Goal: Transaction & Acquisition: Purchase product/service

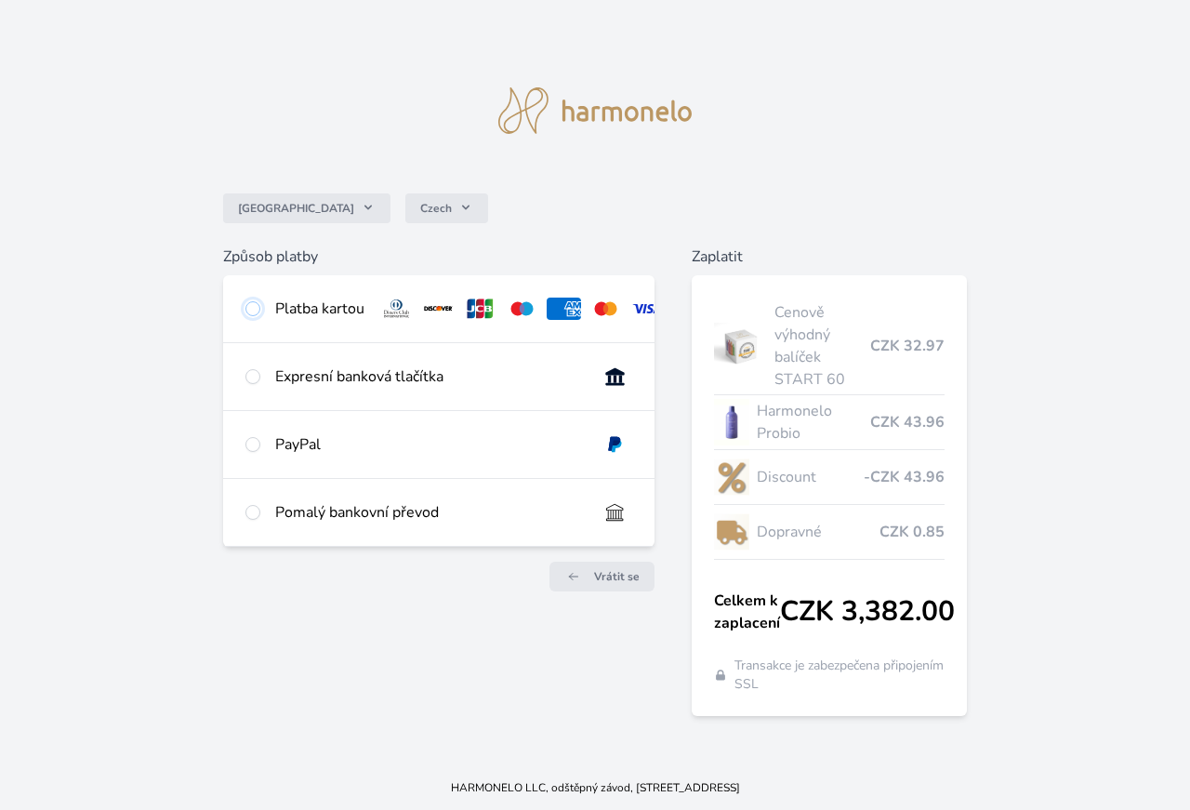
click at [254, 311] on input "radio" at bounding box center [252, 308] width 15 height 15
radio input "true"
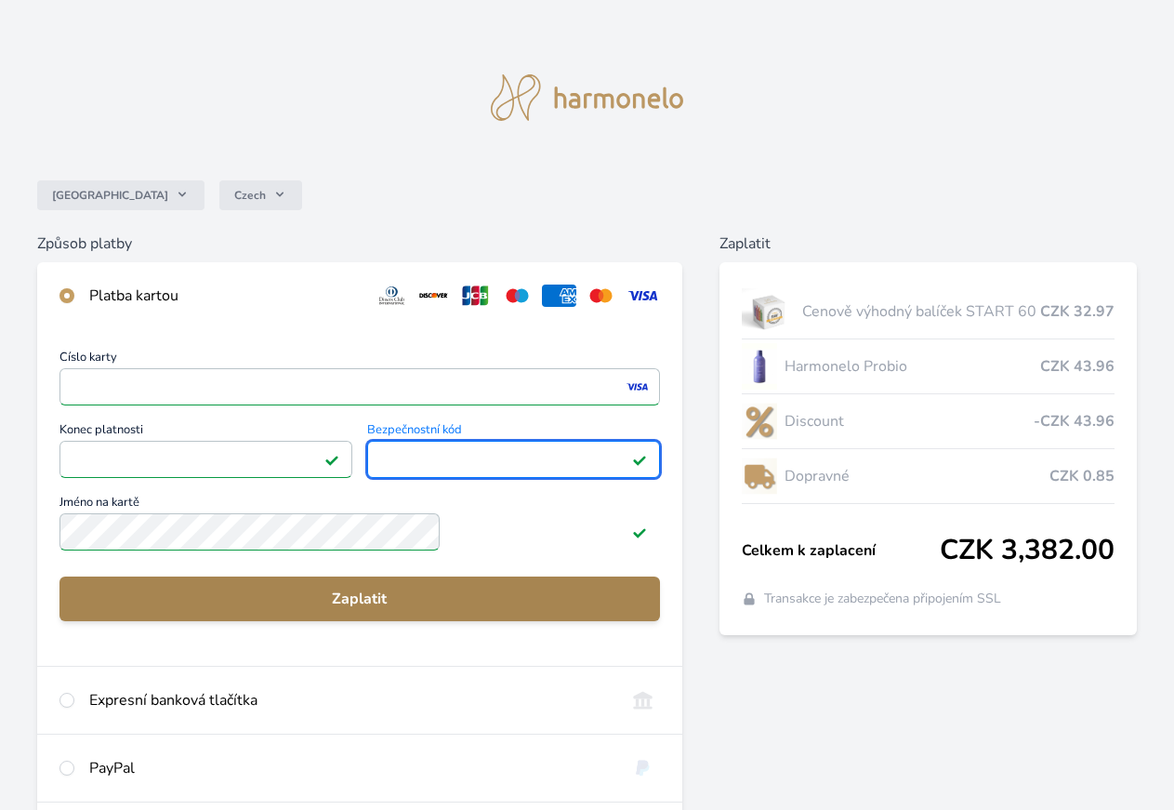
click at [335, 595] on button "Zaplatit" at bounding box center [359, 598] width 601 height 45
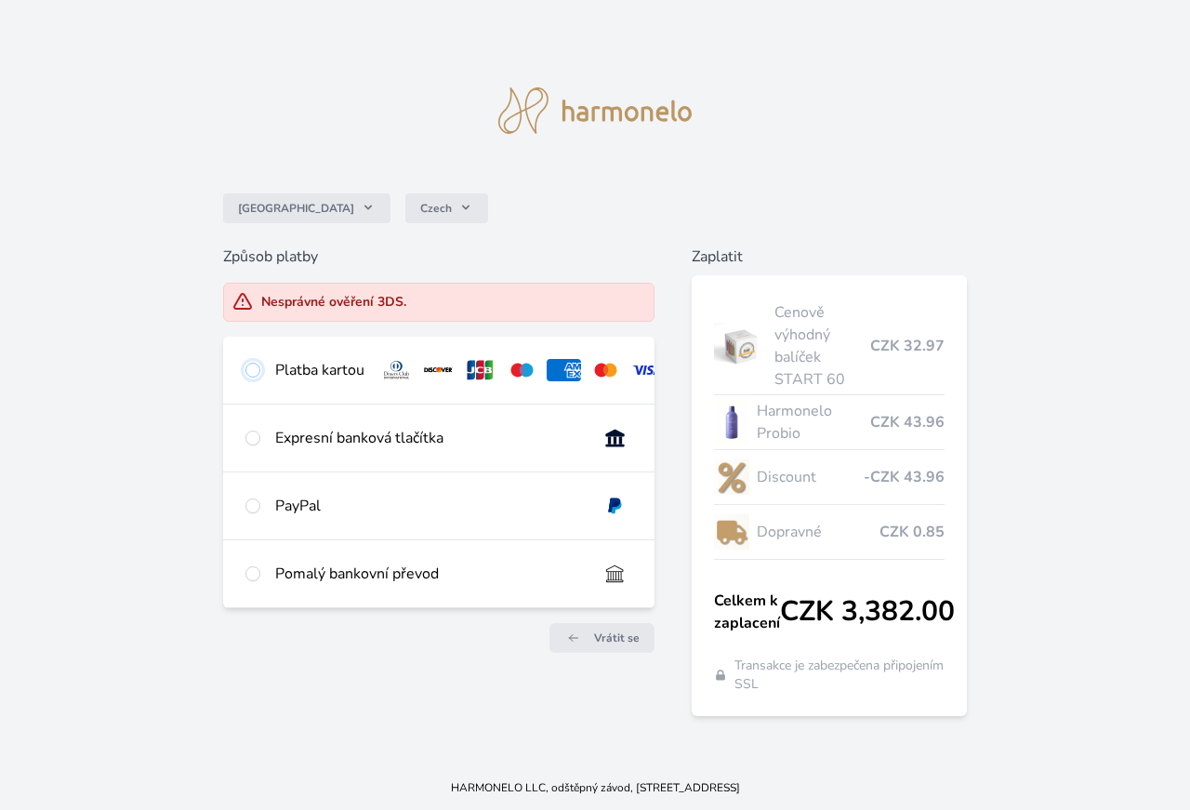
click at [248, 370] on input "radio" at bounding box center [252, 370] width 15 height 15
radio input "true"
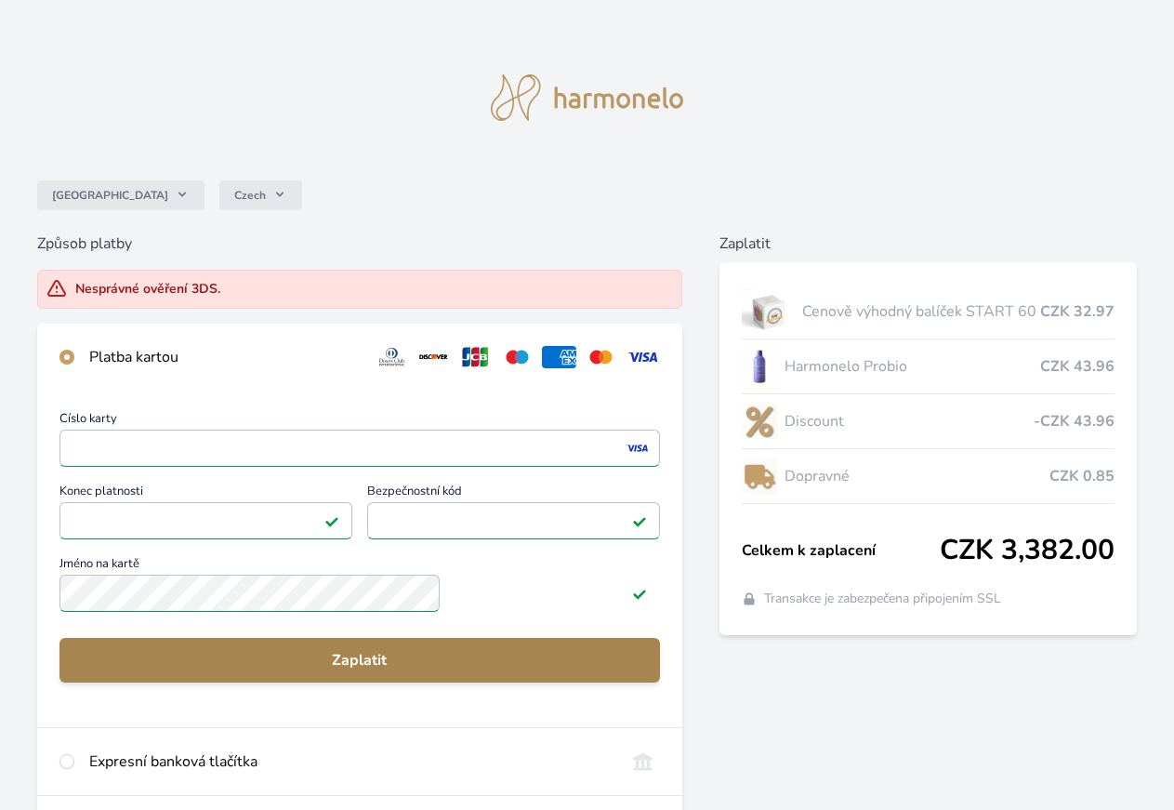
click at [357, 671] on span "Zaplatit" at bounding box center [359, 660] width 571 height 22
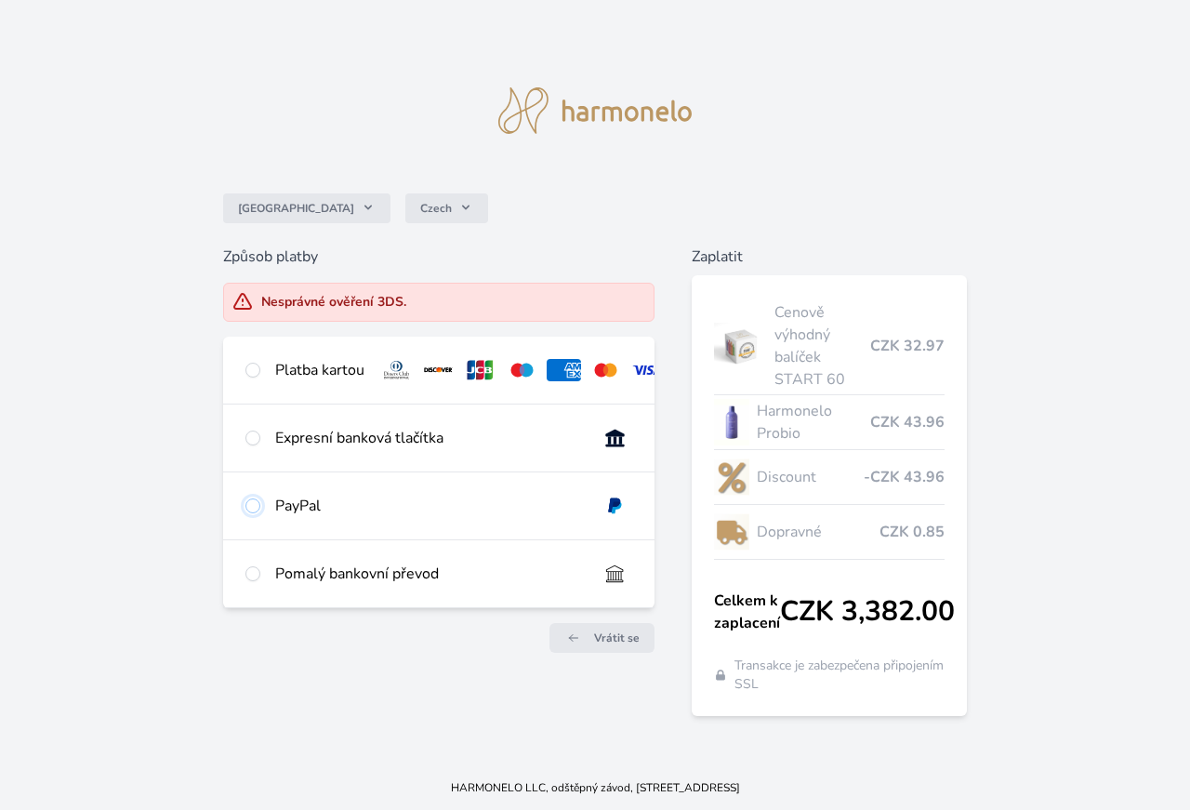
click at [249, 513] on input "radio" at bounding box center [252, 505] width 15 height 15
radio input "true"
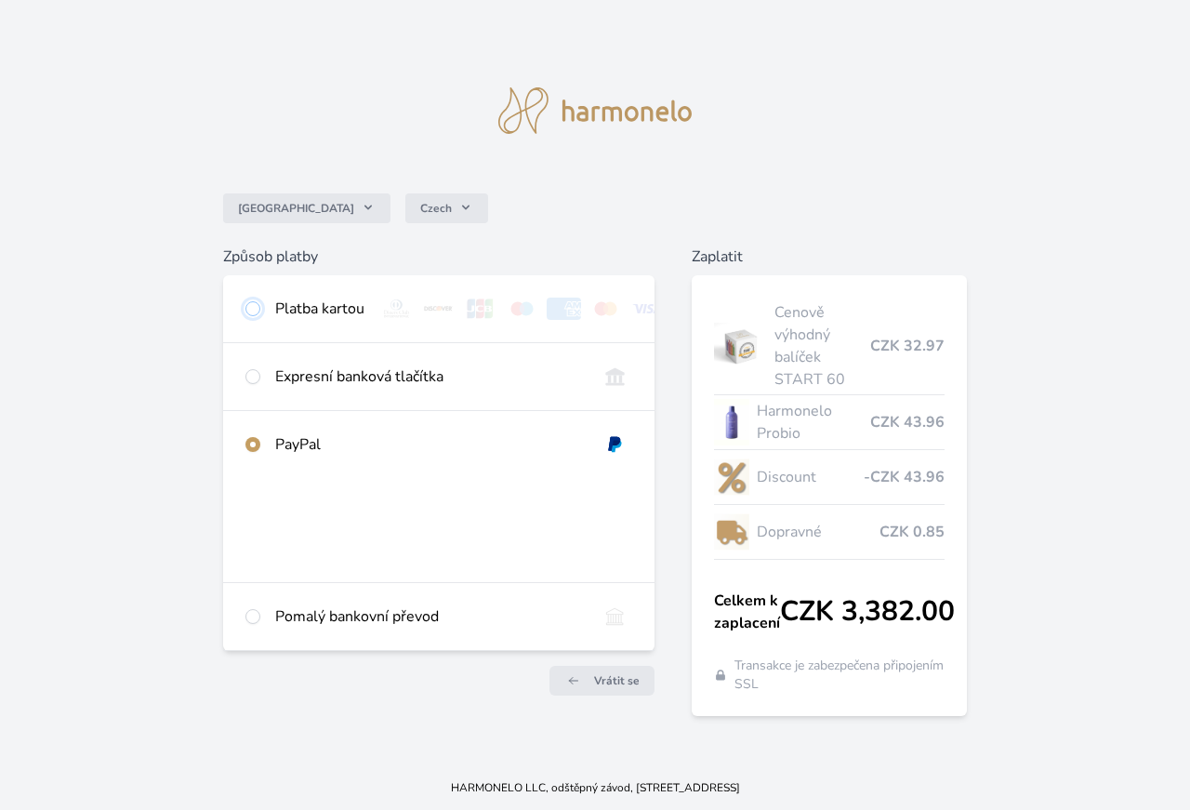
click at [255, 301] on input "radio" at bounding box center [252, 308] width 15 height 15
radio input "true"
radio input "false"
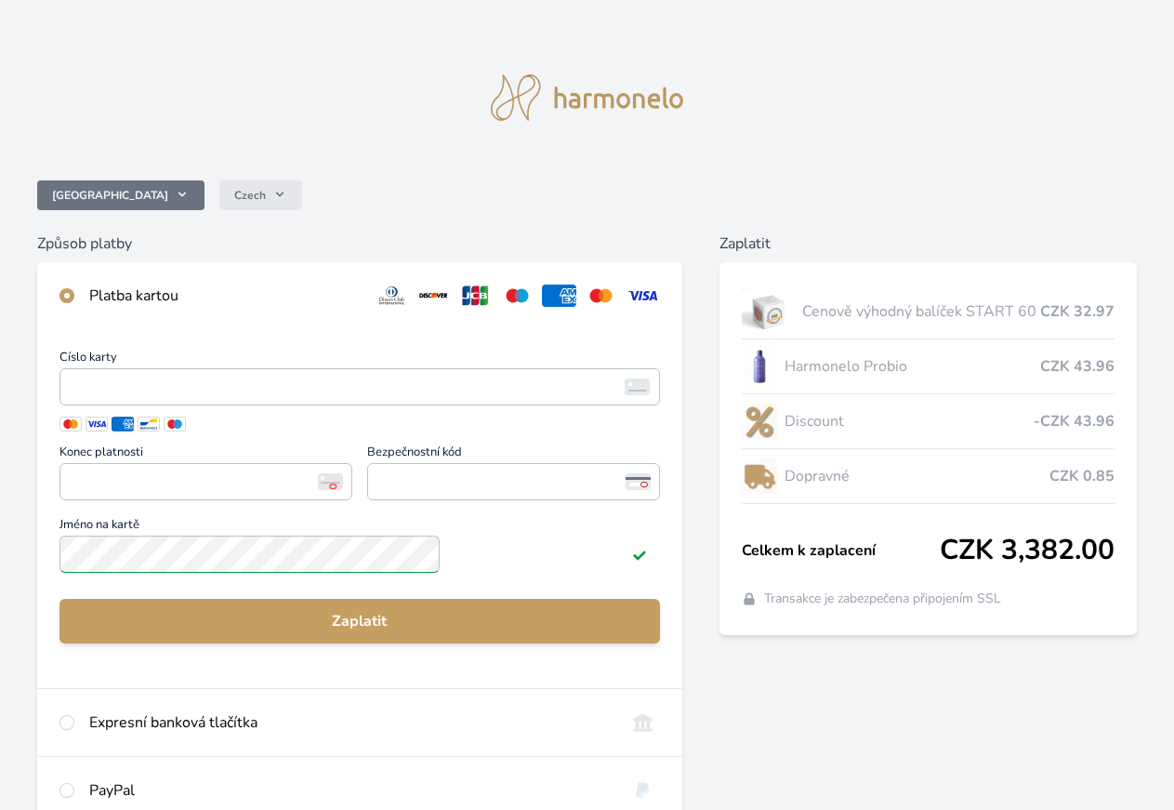
click at [190, 195] on icon at bounding box center [182, 194] width 15 height 15
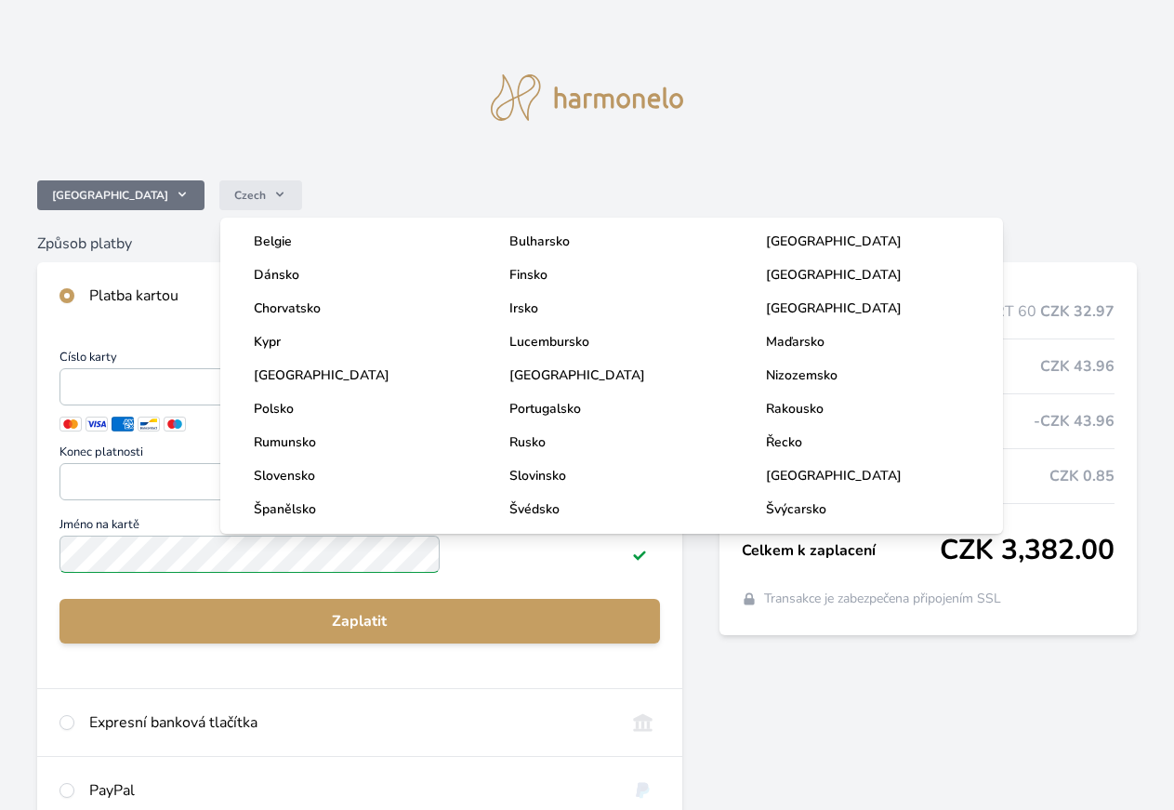
click at [168, 193] on span "[GEOGRAPHIC_DATA]" at bounding box center [110, 195] width 116 height 15
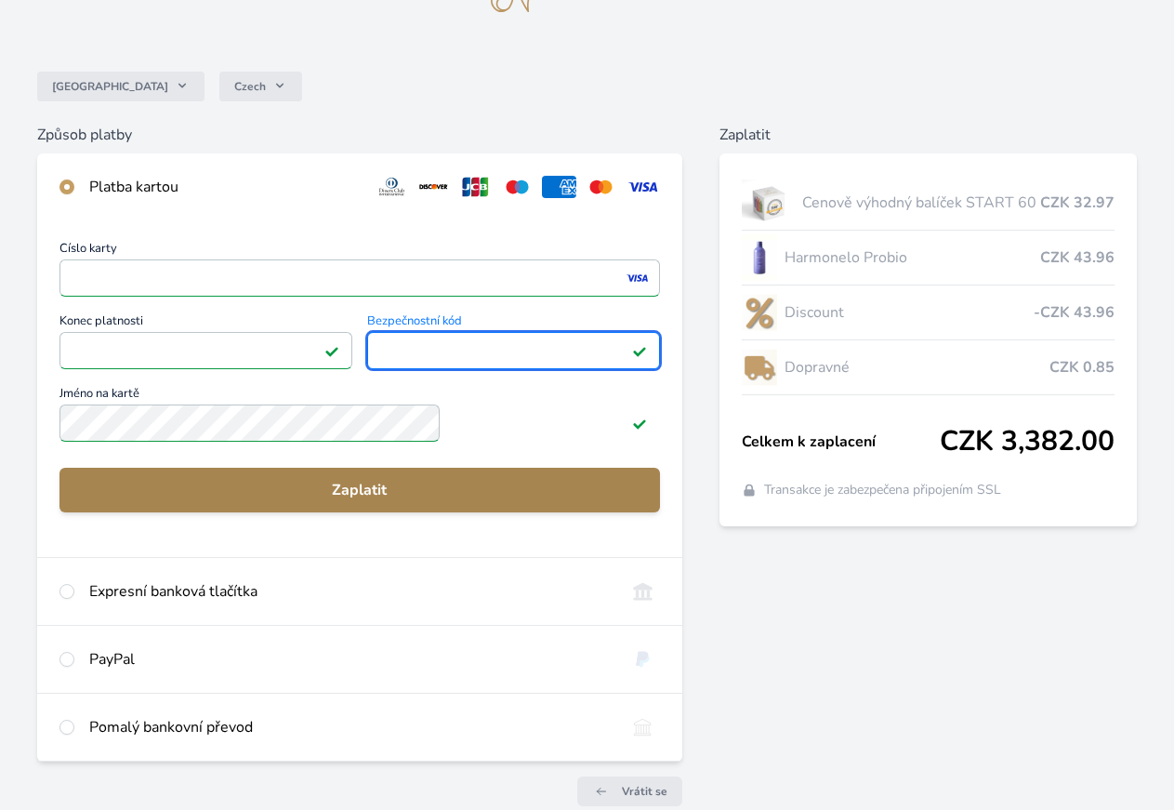
scroll to position [190, 0]
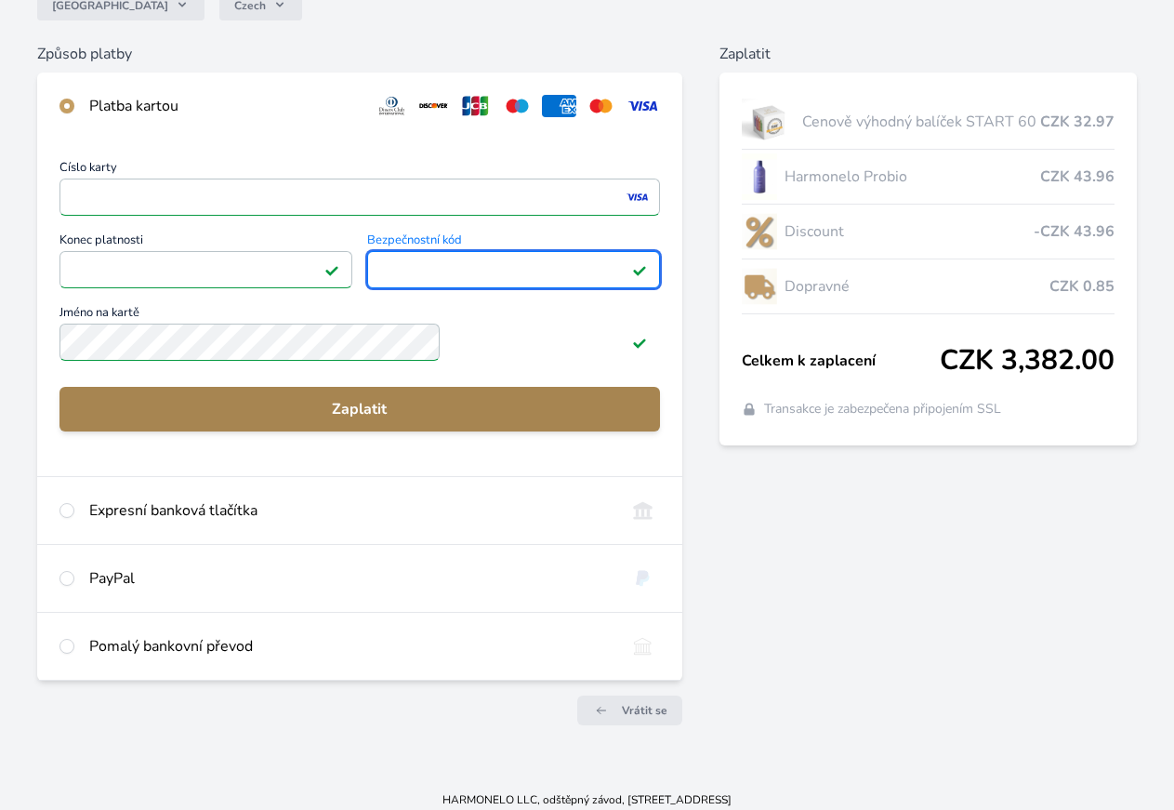
click at [399, 420] on span "Zaplatit" at bounding box center [359, 409] width 571 height 22
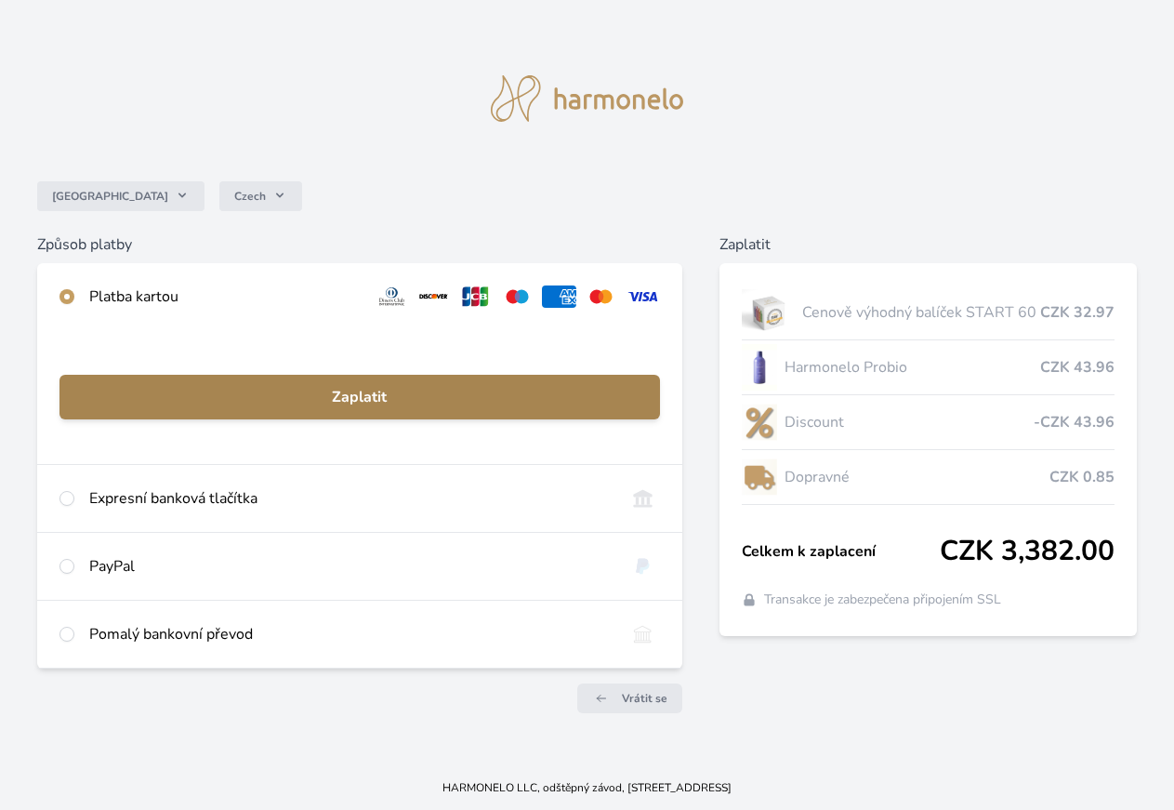
scroll to position [15, 0]
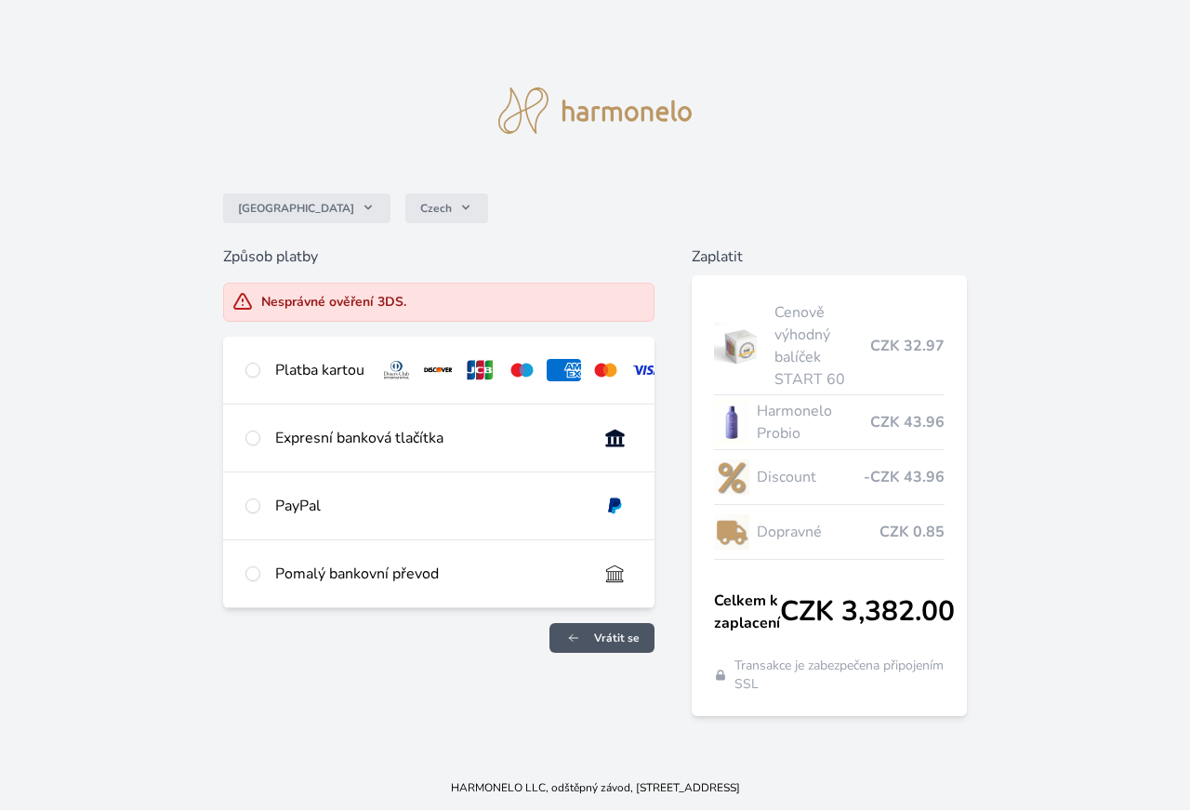
click at [593, 647] on link "Vrátit se" at bounding box center [601, 638] width 105 height 30
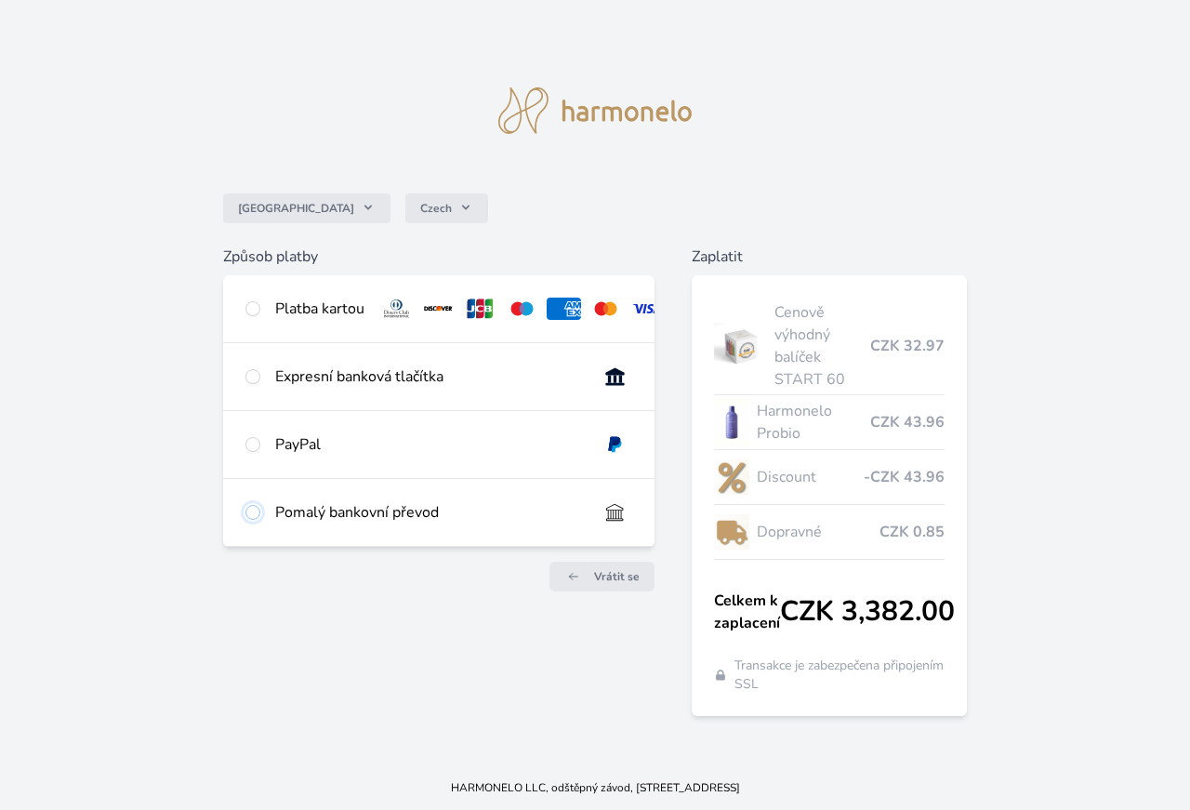
click at [252, 520] on input "radio" at bounding box center [252, 512] width 15 height 15
radio input "true"
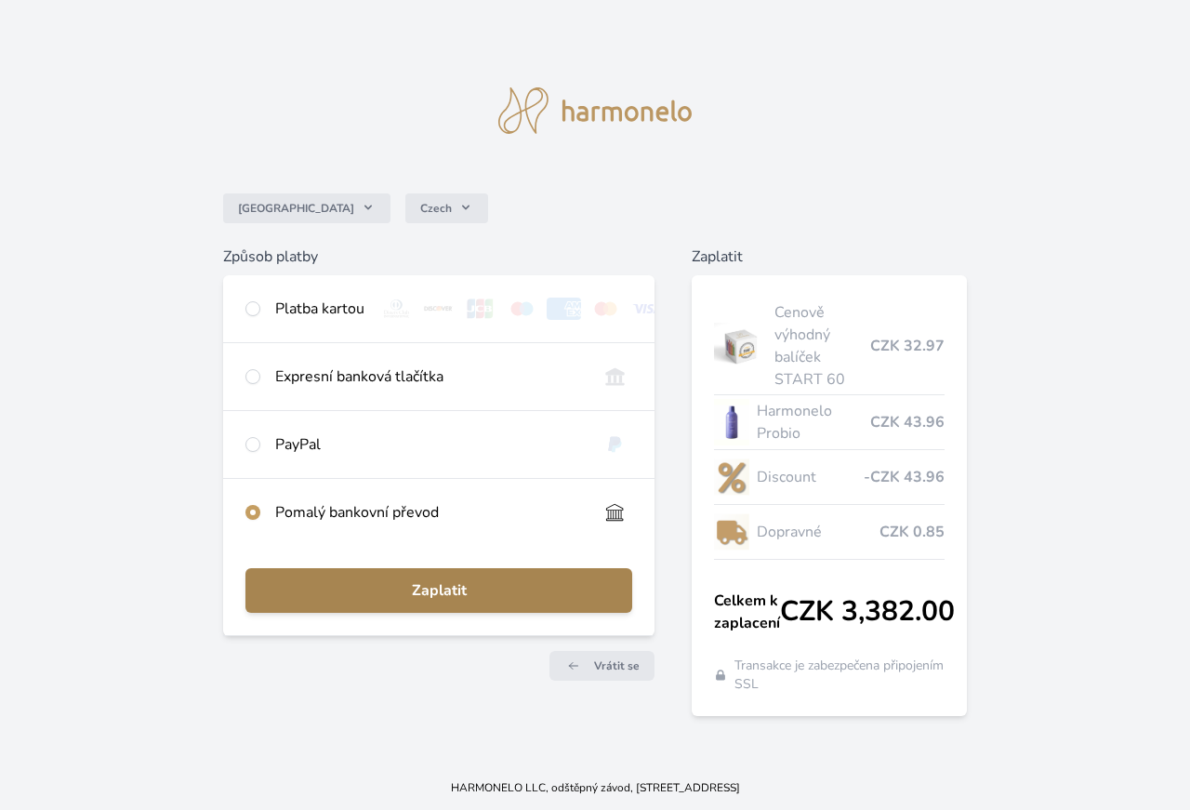
click at [330, 601] on span "Zaplatit" at bounding box center [438, 590] width 357 height 22
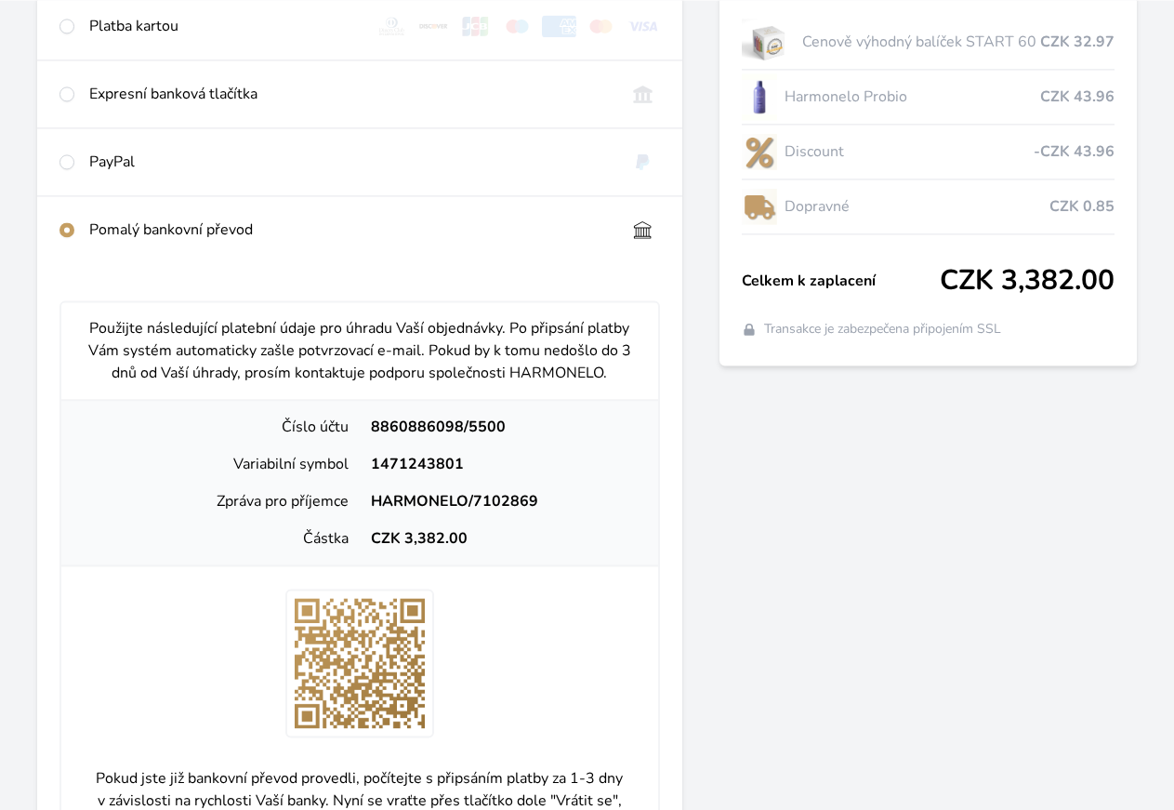
scroll to position [284, 0]
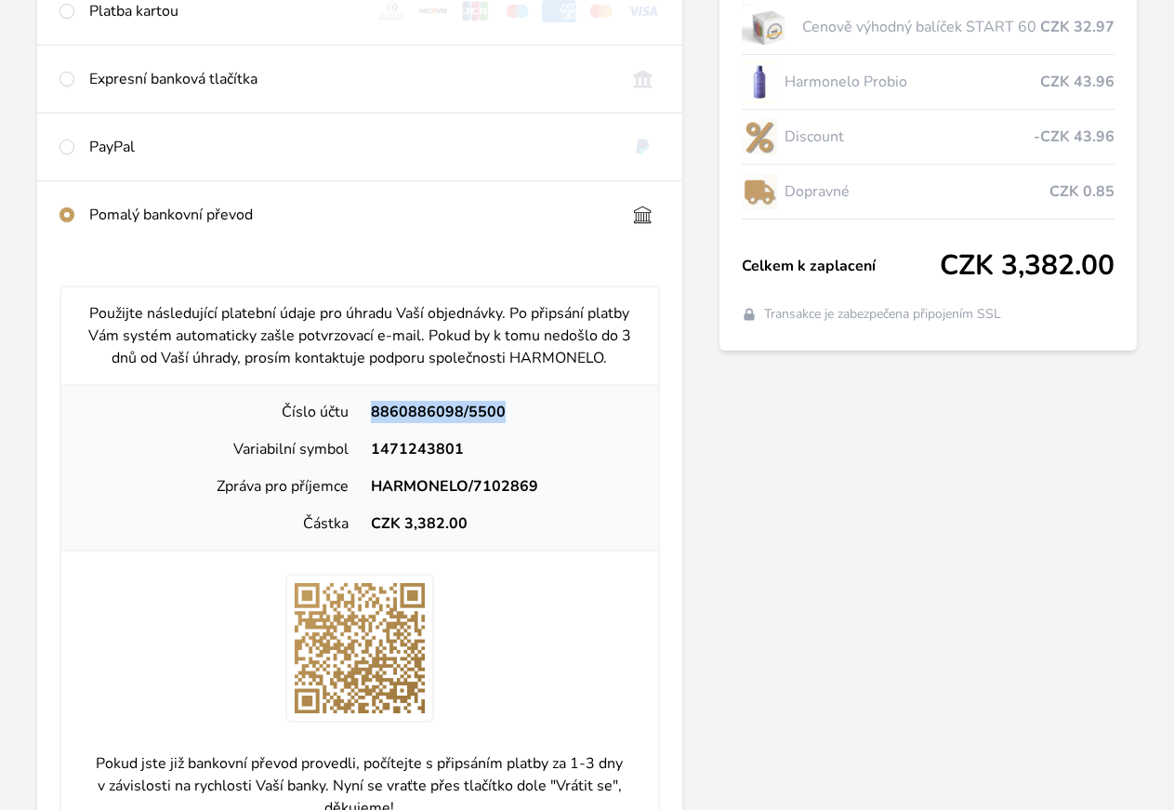
drag, startPoint x: 443, startPoint y: 474, endPoint x: 573, endPoint y: 477, distance: 129.3
click at [573, 423] on div "8860886098/5500" at bounding box center [502, 412] width 284 height 22
copy div "8860886098/5500"
click at [583, 686] on div at bounding box center [359, 648] width 597 height 149
drag, startPoint x: 442, startPoint y: 503, endPoint x: 535, endPoint y: 515, distance: 93.7
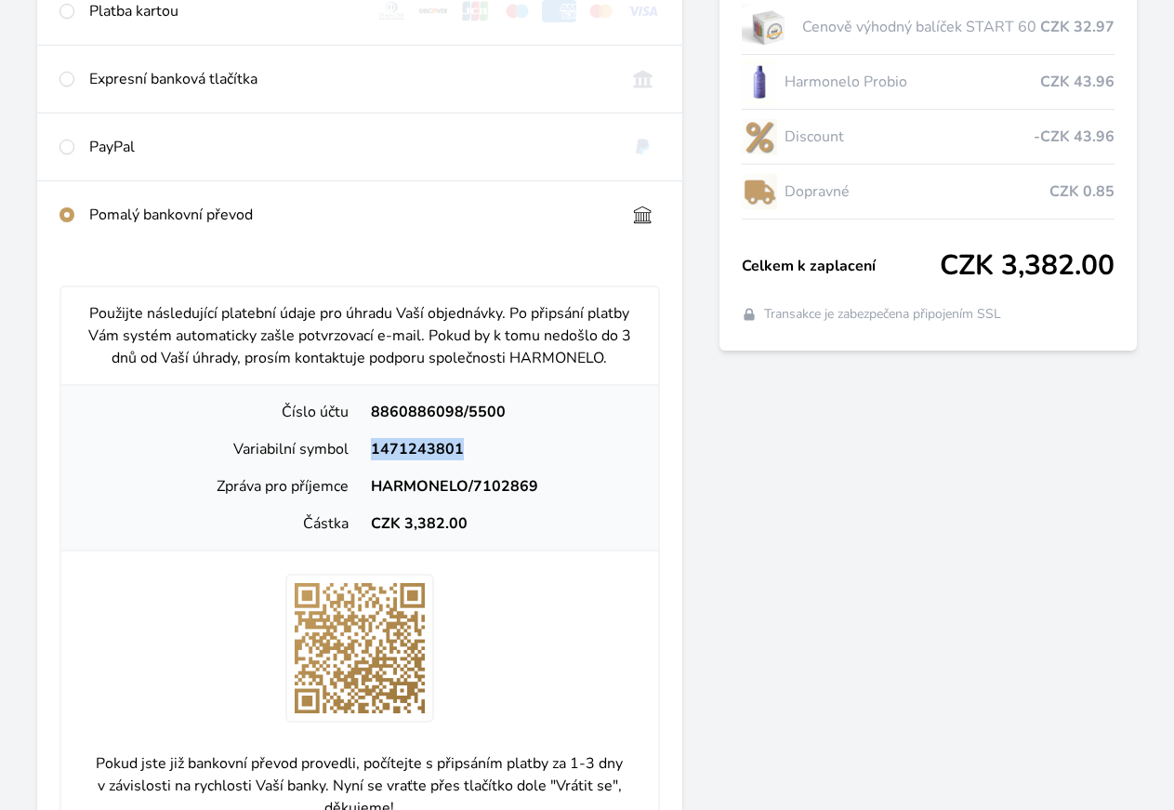
click at [535, 460] on div "1471243801" at bounding box center [502, 449] width 284 height 22
copy div "1471243801"
drag, startPoint x: 433, startPoint y: 548, endPoint x: 596, endPoint y: 545, distance: 162.7
click at [596, 497] on div "HARMONELO/7102869" at bounding box center [502, 486] width 284 height 22
copy div "HARMONELO/7102869"
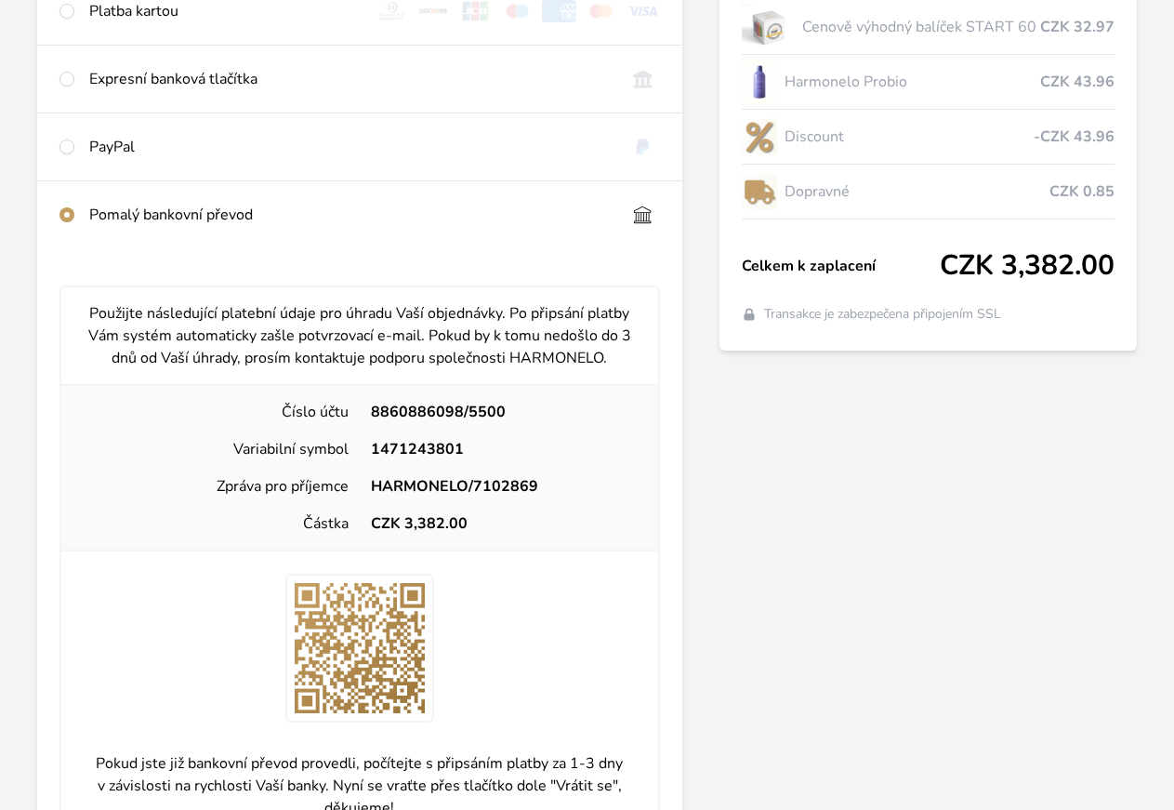
click at [574, 460] on div "1471243801" at bounding box center [502, 449] width 284 height 22
drag, startPoint x: 445, startPoint y: 509, endPoint x: 535, endPoint y: 516, distance: 90.5
click at [535, 460] on div "1471243801" at bounding box center [502, 449] width 284 height 22
copy div "1471243801"
drag, startPoint x: 475, startPoint y: 583, endPoint x: 535, endPoint y: 588, distance: 60.7
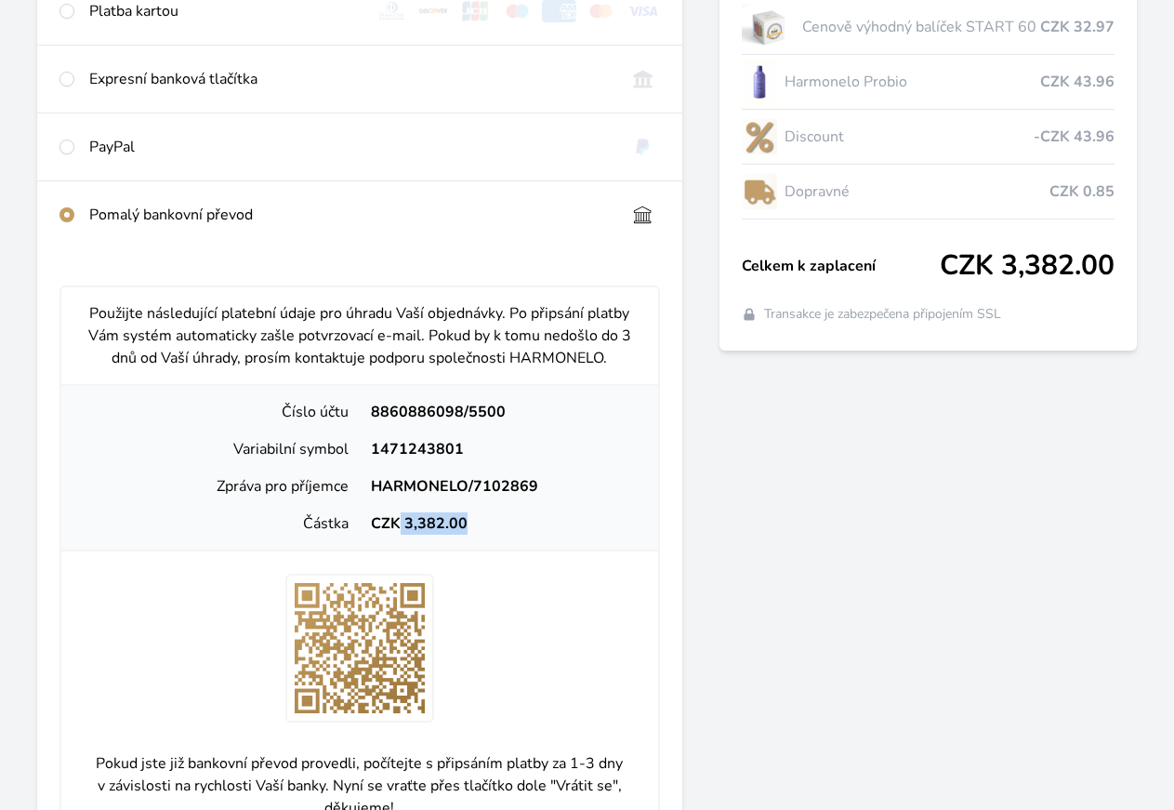
click at [535, 535] on div "CZK 3,382.00" at bounding box center [502, 523] width 284 height 22
copy div "3,382.00"
click at [582, 542] on div "Částka CZK 3,382.00" at bounding box center [360, 523] width 582 height 37
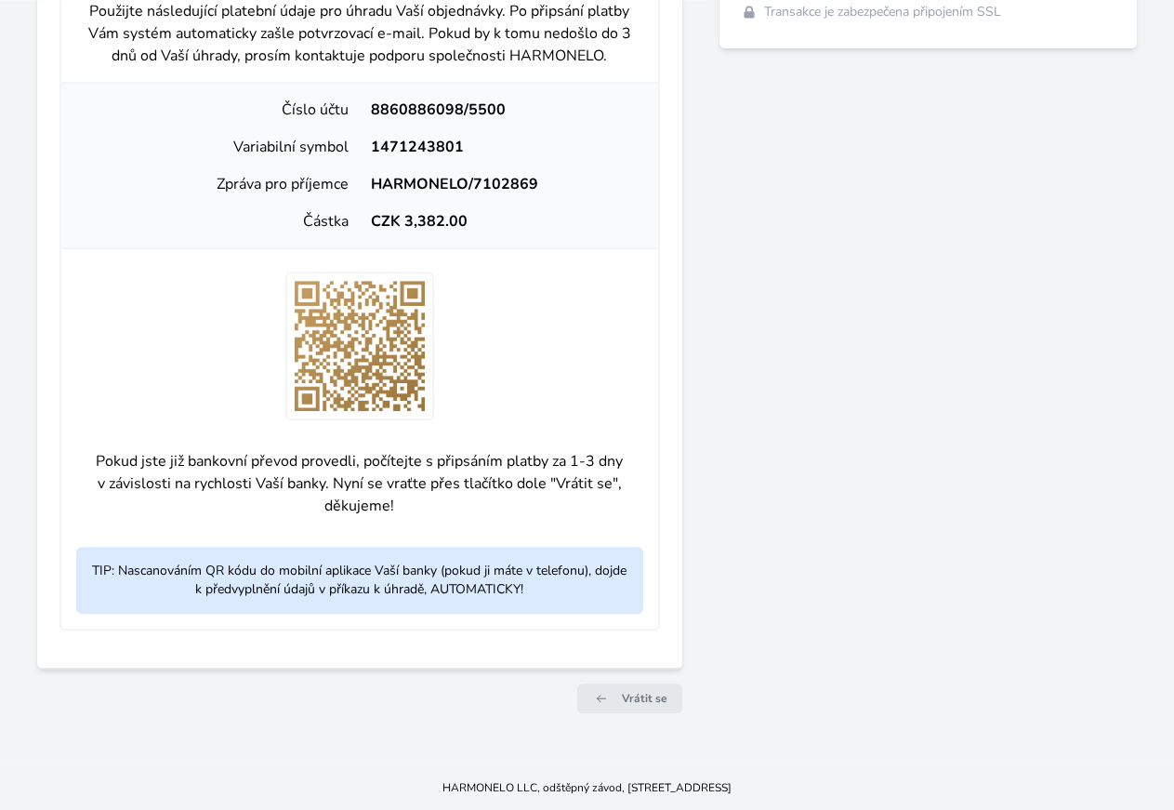
scroll to position [688, 0]
click at [622, 698] on span "Vrátit se" at bounding box center [645, 698] width 46 height 15
